Goal: Complete application form: Complete application form

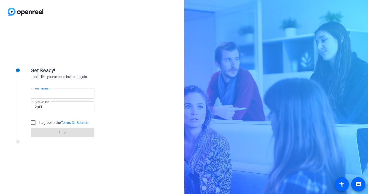
click at [50, 90] on div "Your name" at bounding box center [63, 93] width 56 height 11
type input "[PERSON_NAME]"
click at [33, 123] on input "I agree to the Terms Of Service" at bounding box center [33, 123] width 10 height 10
checkbox input "true"
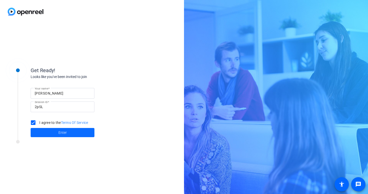
click at [57, 133] on span at bounding box center [63, 133] width 64 height 12
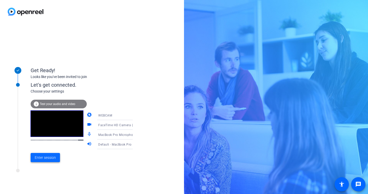
click at [35, 161] on span at bounding box center [45, 158] width 29 height 12
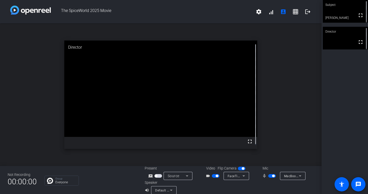
click at [135, 110] on video at bounding box center [160, 89] width 193 height 97
click at [339, 79] on div "Subject fullscreen [PERSON_NAME] Director fullscreen" at bounding box center [345, 97] width 47 height 194
click at [272, 177] on span "button" at bounding box center [273, 176] width 3 height 3
click at [216, 175] on span "button" at bounding box center [217, 176] width 3 height 3
click at [215, 175] on span "button" at bounding box center [216, 177] width 8 height 4
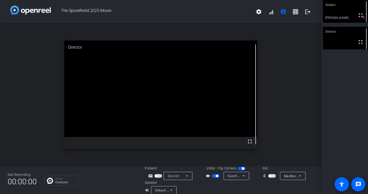
click at [269, 177] on span "button" at bounding box center [270, 176] width 3 height 3
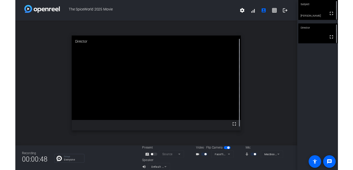
scroll to position [6, 0]
